Goal: Transaction & Acquisition: Purchase product/service

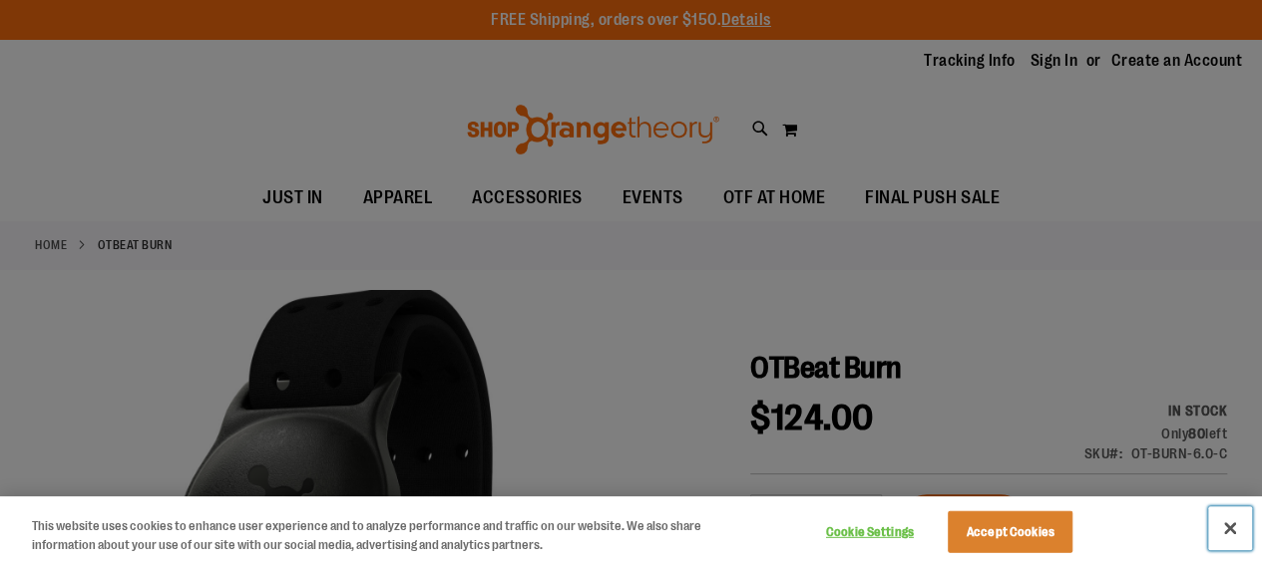
click at [1227, 530] on button "Close" at bounding box center [1230, 529] width 44 height 44
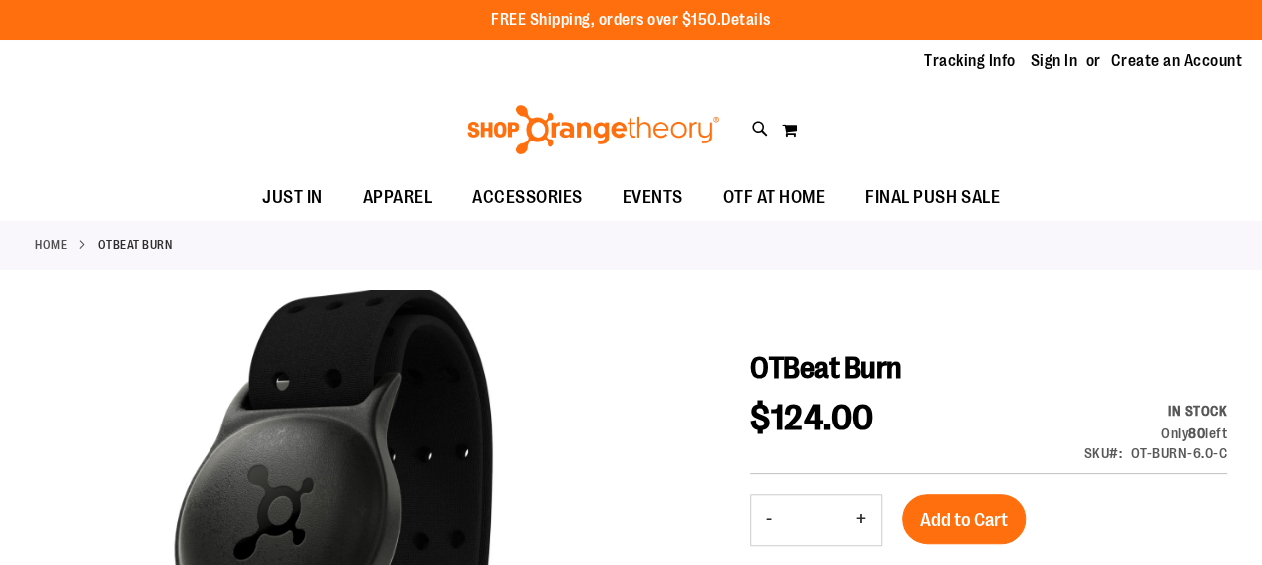
click at [748, 21] on link "Details" at bounding box center [746, 20] width 50 height 18
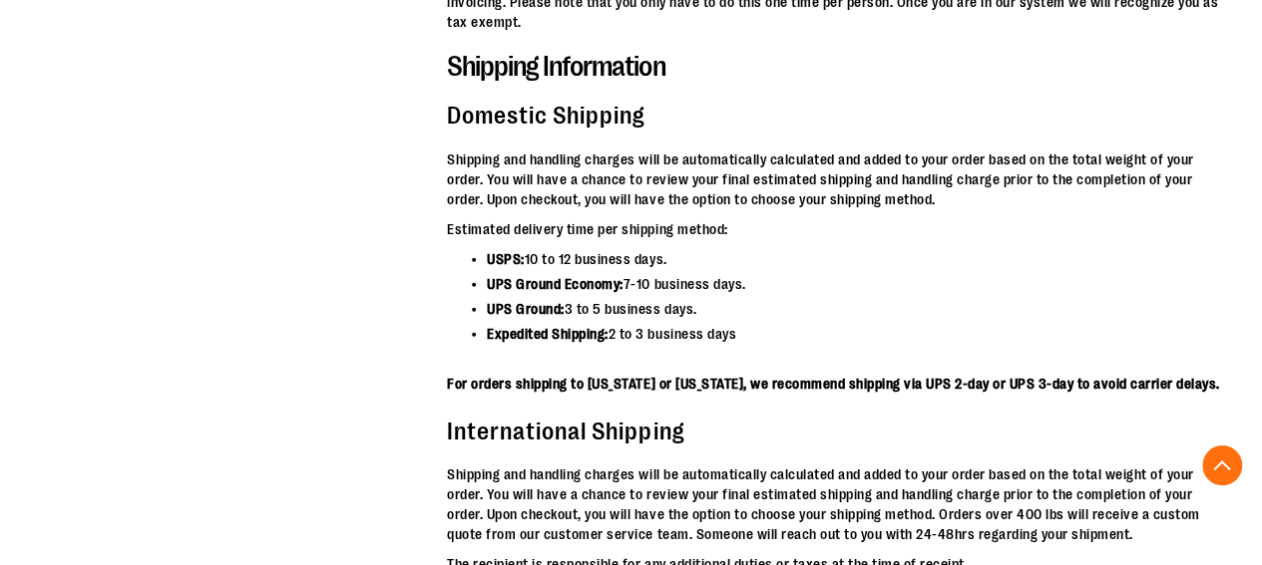
scroll to position [5695, 0]
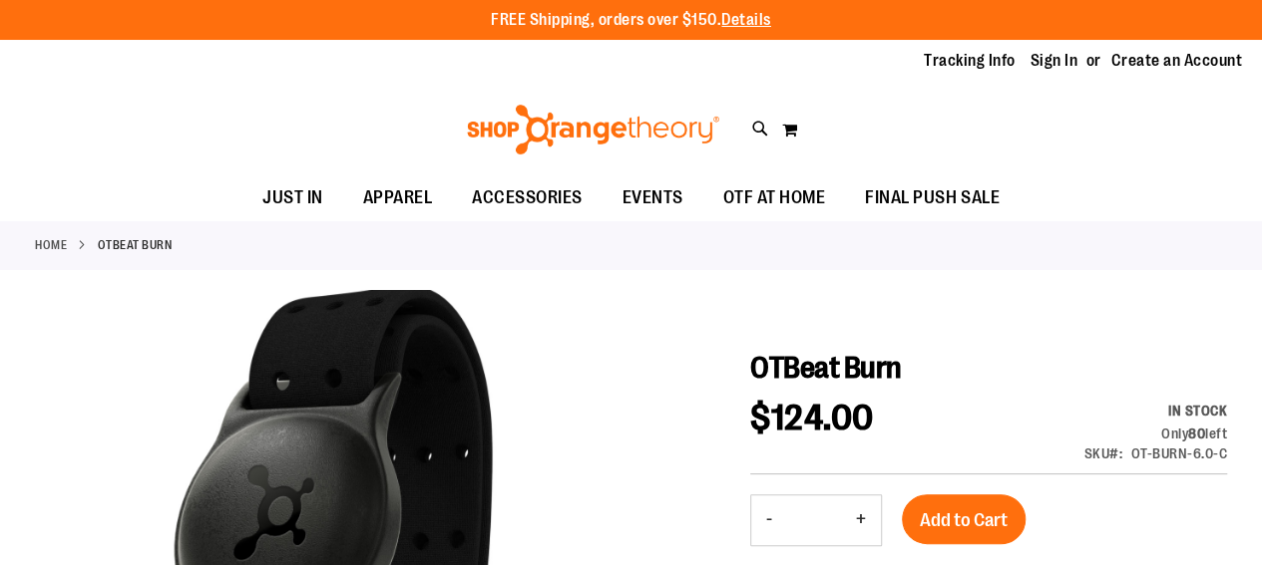
click at [895, 149] on div "Toggle Nav Search Popular Suggestions Advanced Search" at bounding box center [631, 130] width 1262 height 92
click at [1060, 65] on link "Sign In" at bounding box center [1054, 61] width 48 height 22
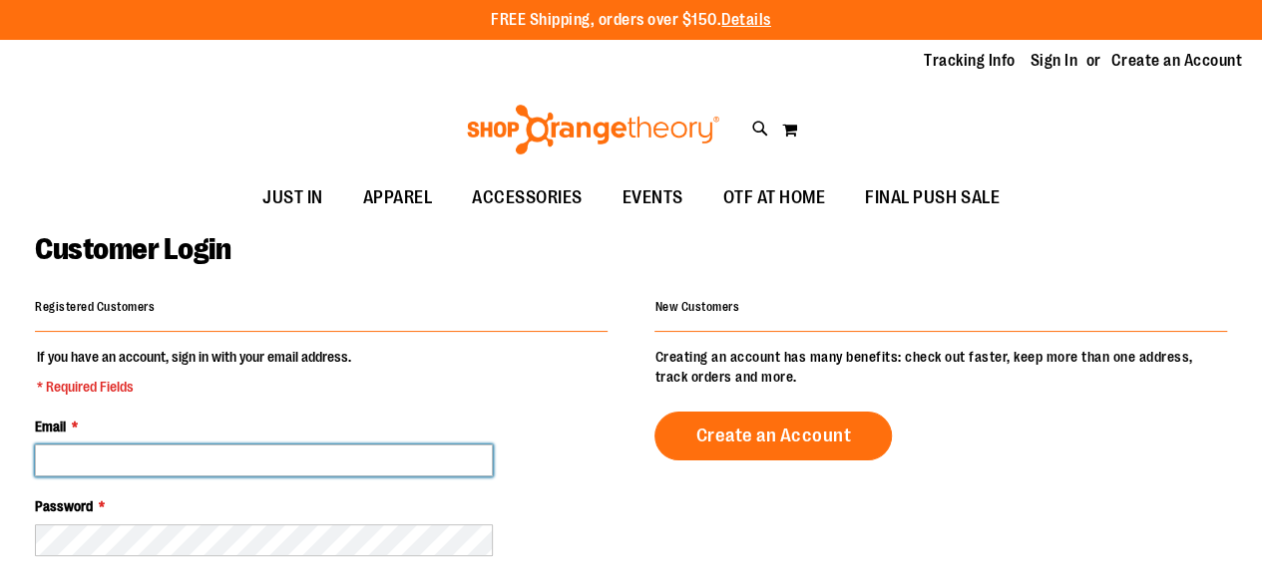
click at [164, 446] on input "Email *" at bounding box center [264, 461] width 458 height 32
type input "**********"
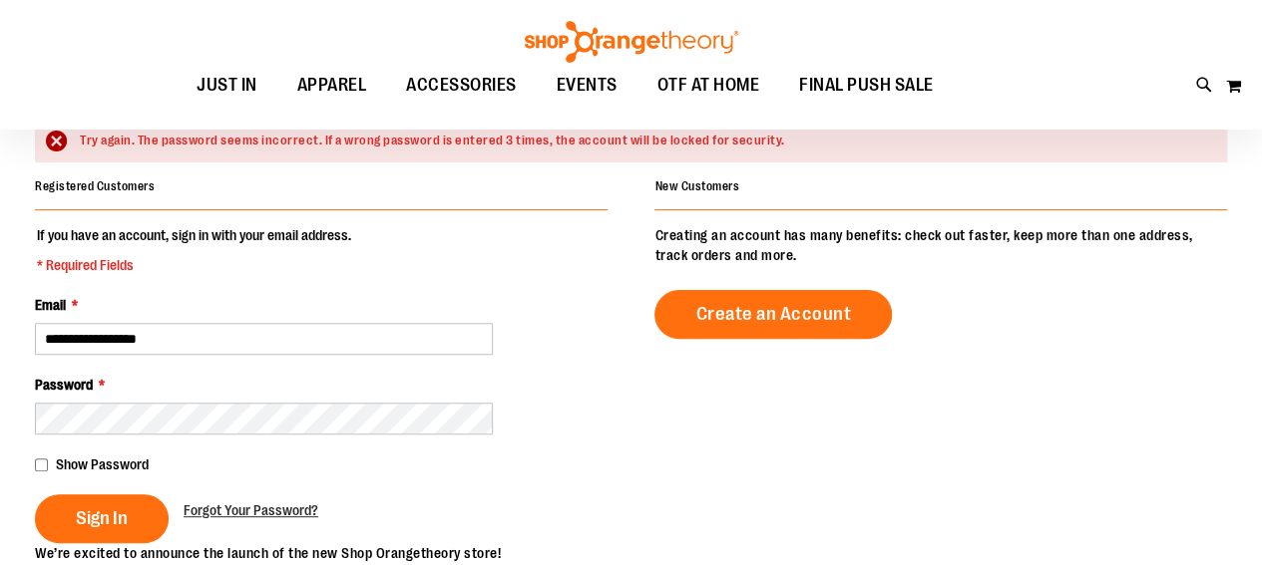
scroll to position [189, 0]
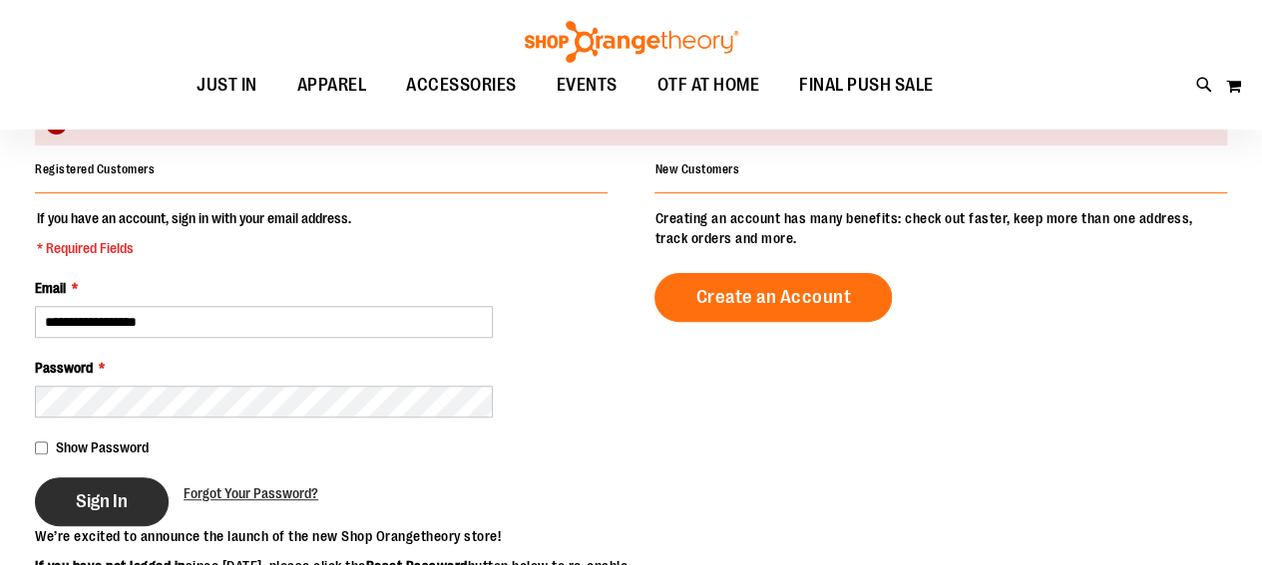
click at [110, 482] on button "Sign In" at bounding box center [102, 502] width 134 height 49
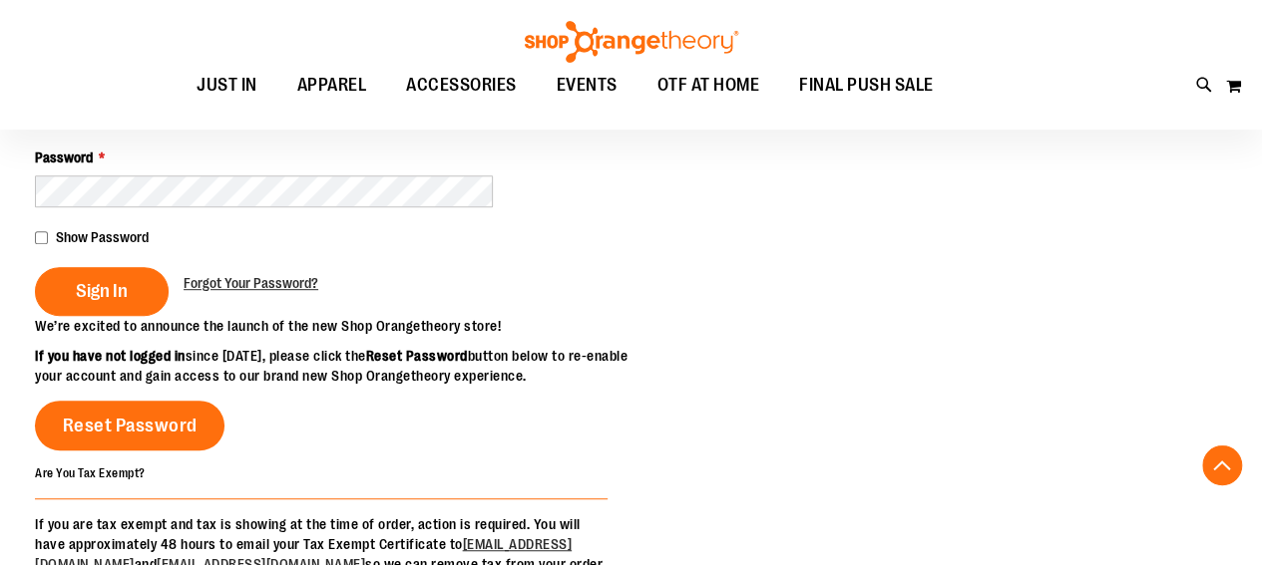
scroll to position [404, 0]
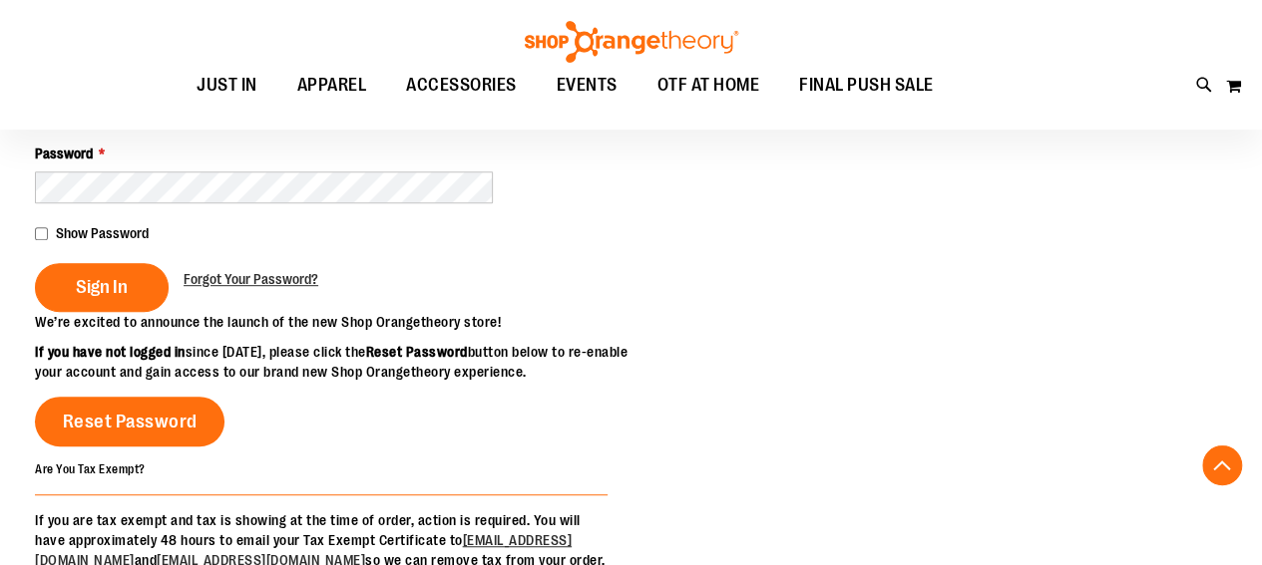
click at [34, 232] on main "**********" at bounding box center [631, 278] width 1262 height 923
click at [116, 287] on span "Sign In" at bounding box center [102, 287] width 52 height 22
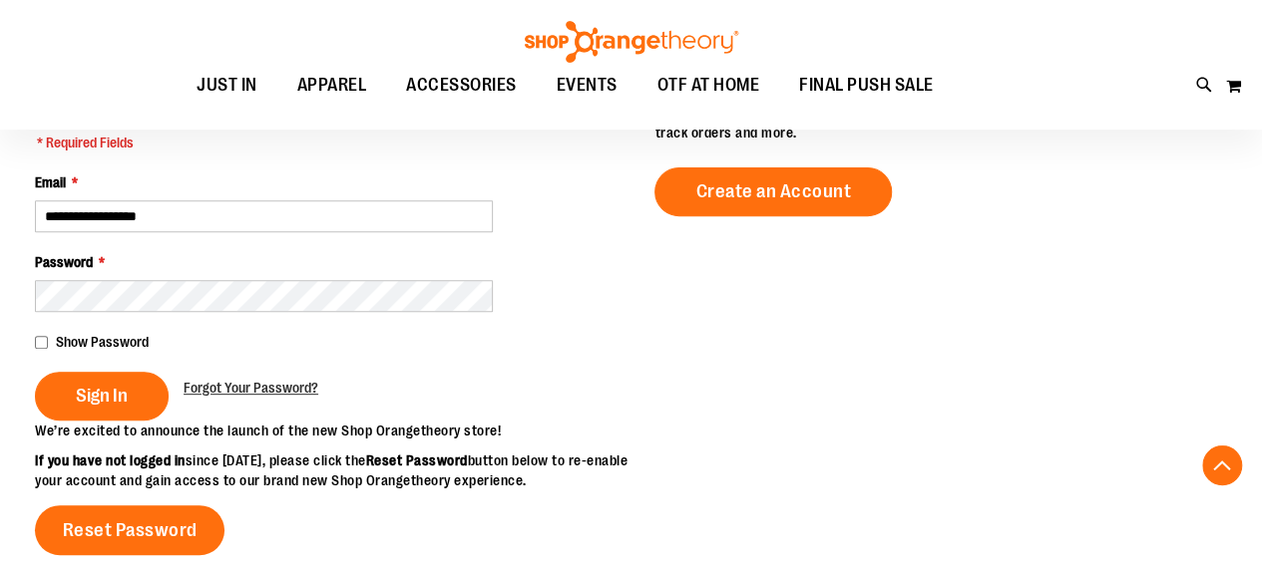
scroll to position [301, 0]
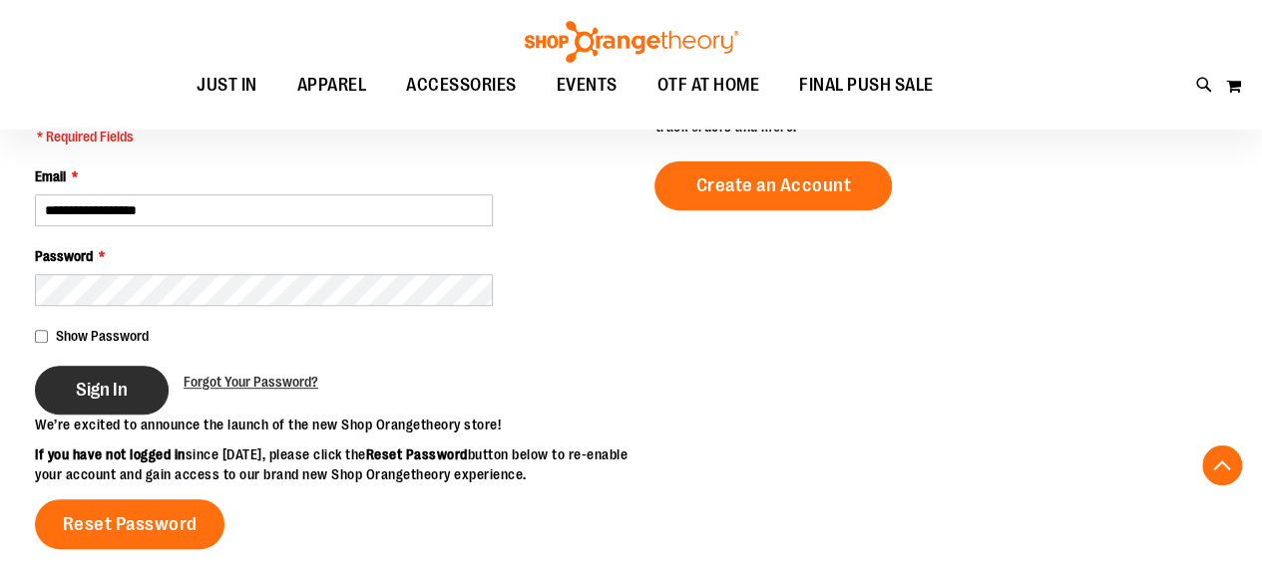
click at [106, 382] on span "Sign In" at bounding box center [102, 390] width 52 height 22
